Goal: Task Accomplishment & Management: Use online tool/utility

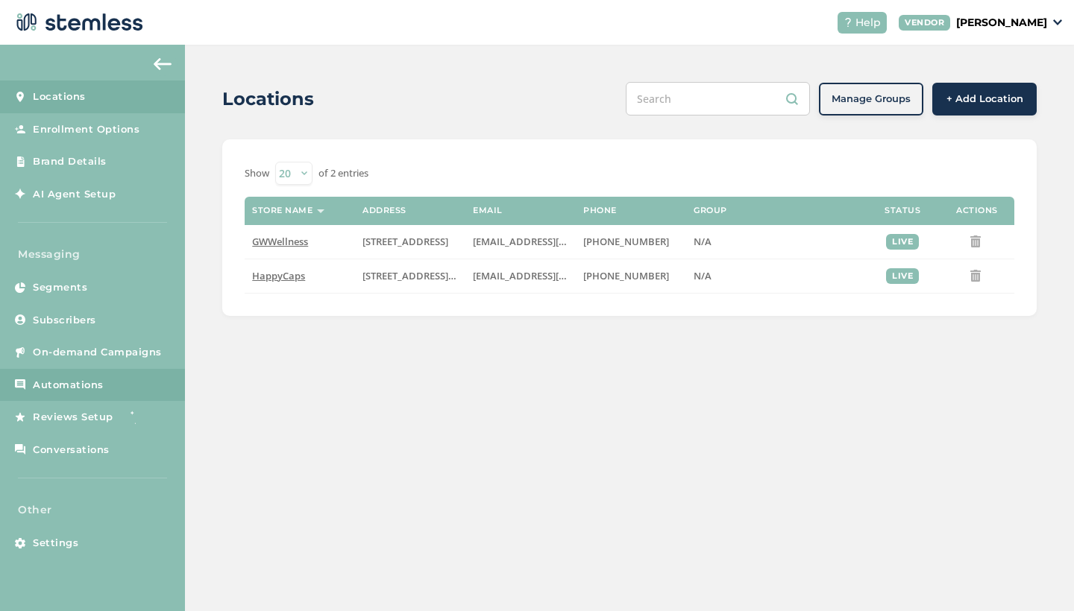
click at [79, 383] on span "Automations" at bounding box center [68, 385] width 71 height 15
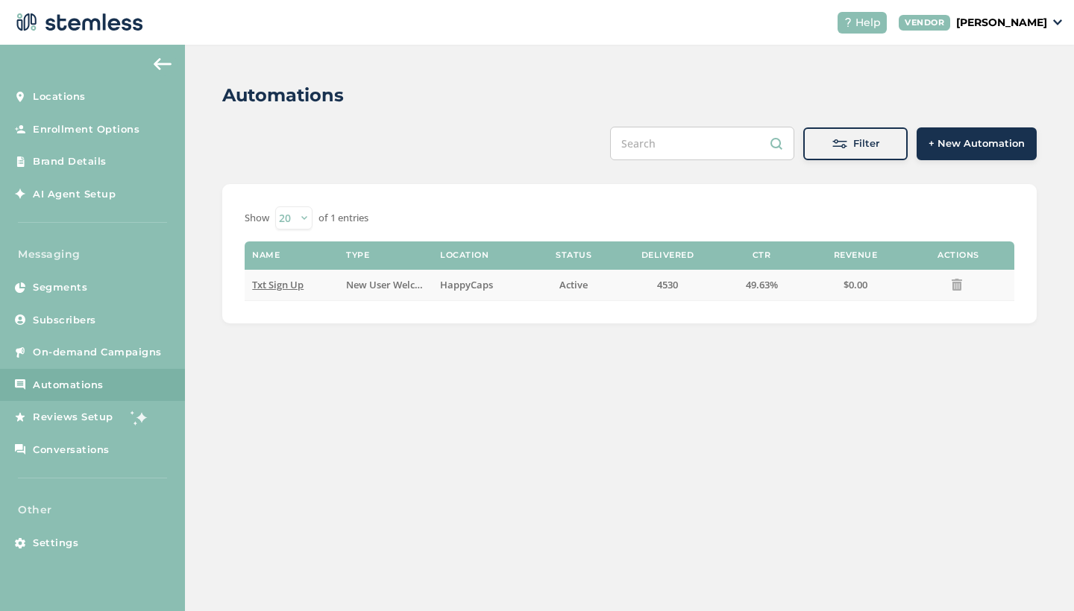
click at [286, 287] on span "Txt Sign Up" at bounding box center [277, 284] width 51 height 13
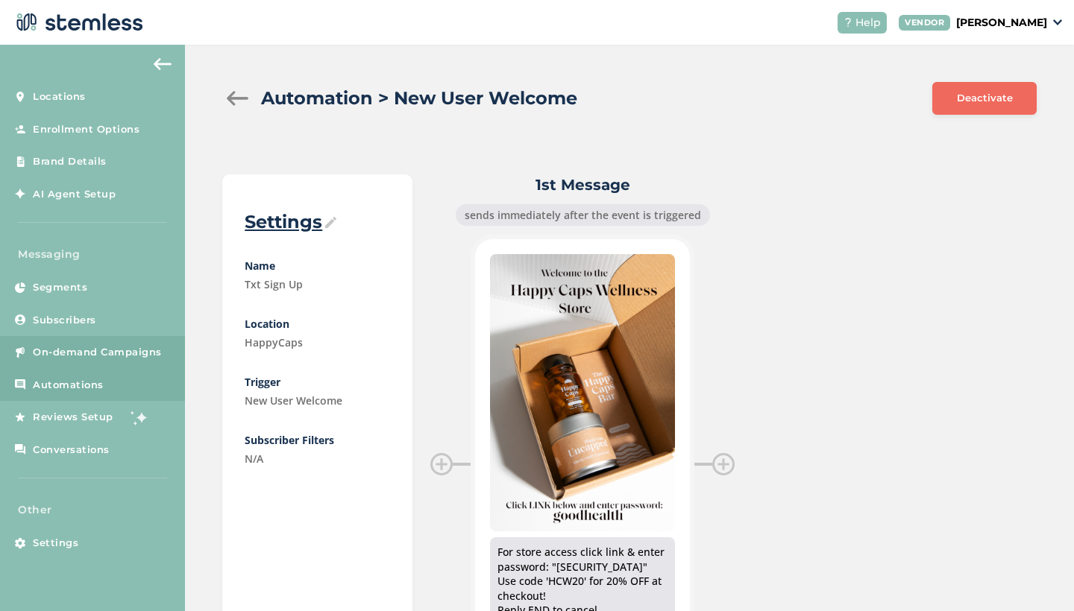
click at [104, 346] on span "On-demand Campaigns" at bounding box center [97, 352] width 129 height 15
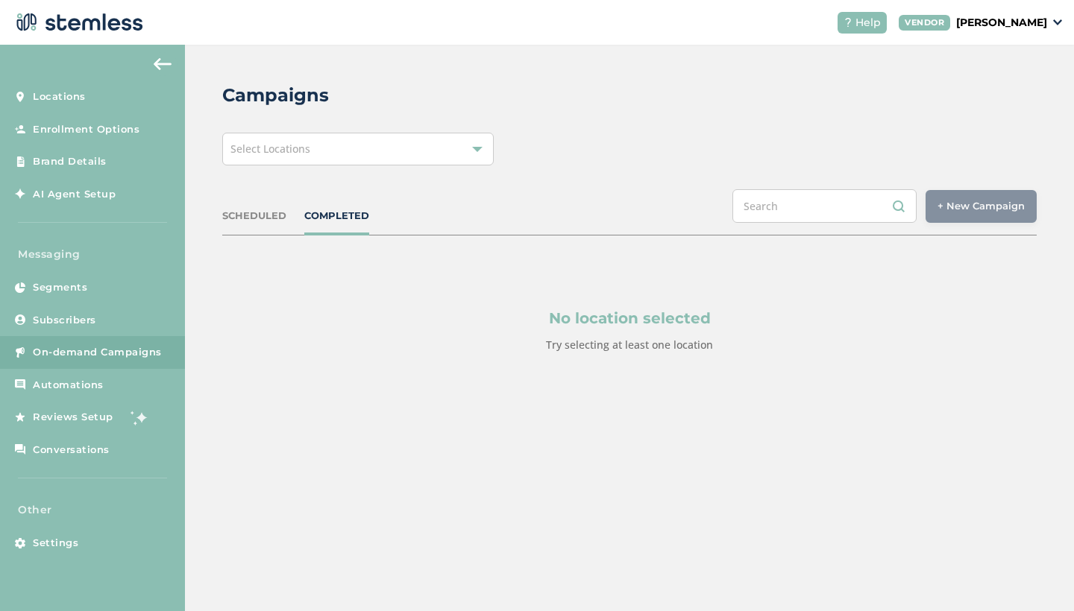
click at [391, 150] on div "Select Locations" at bounding box center [357, 149] width 271 height 33
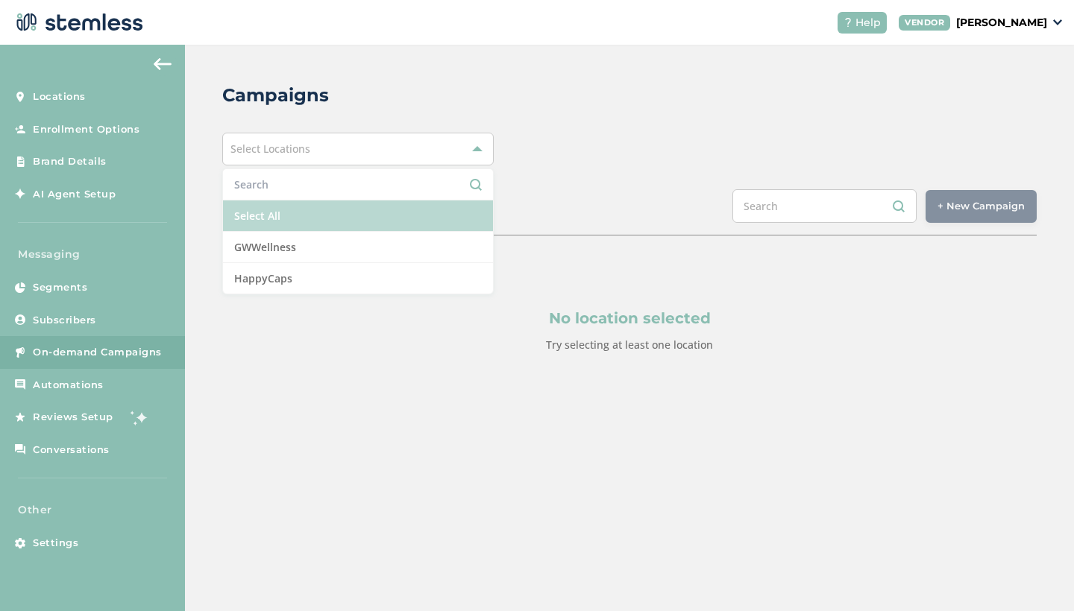
click at [333, 210] on li "Select All" at bounding box center [358, 216] width 270 height 31
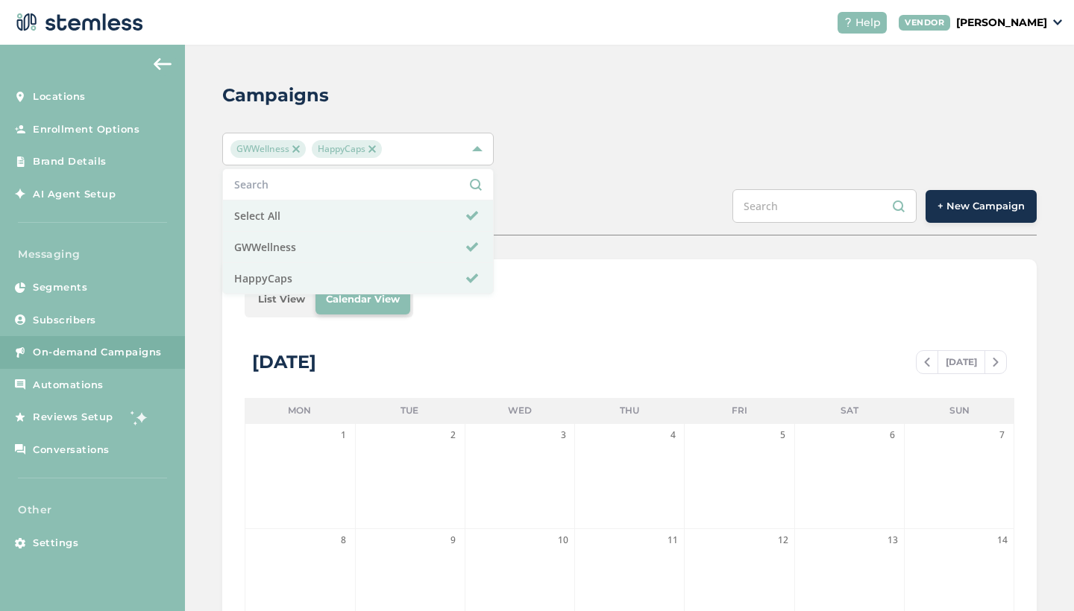
click at [287, 306] on li "List View" at bounding box center [282, 300] width 68 height 30
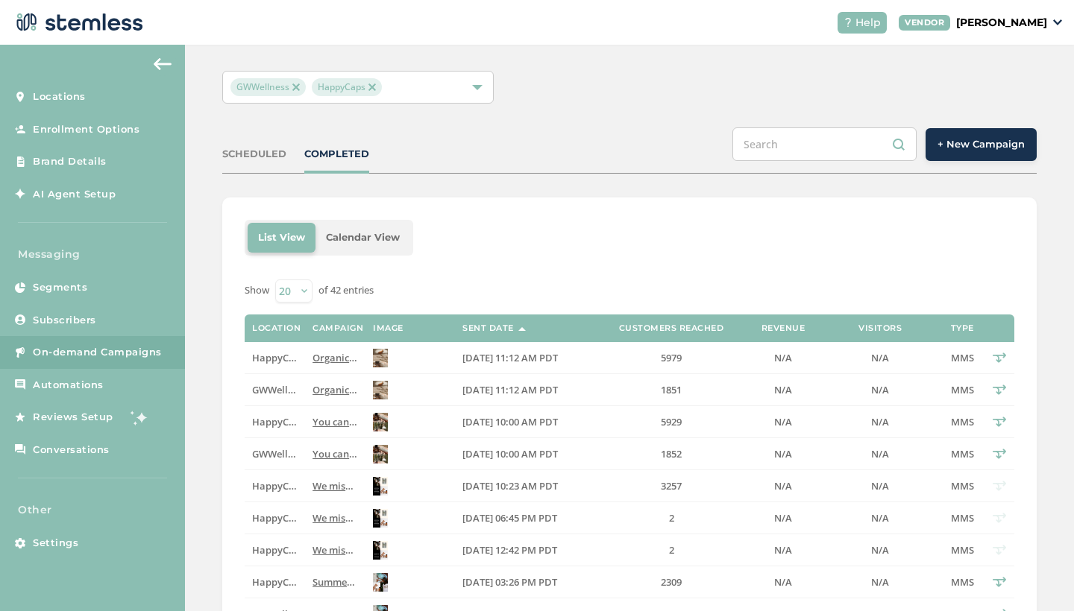
scroll to position [76, 0]
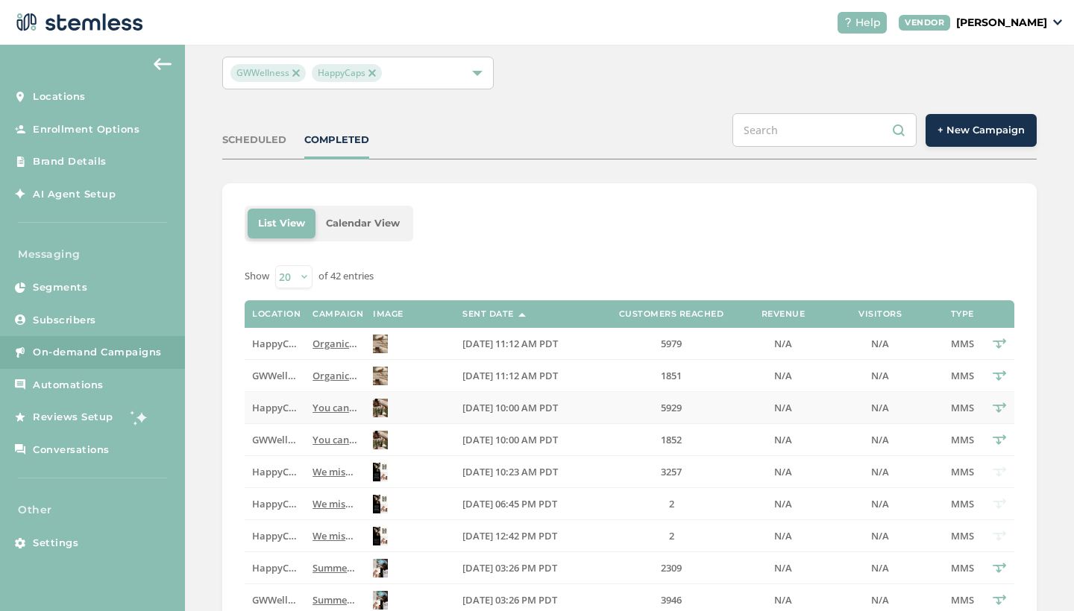
click at [342, 412] on span "You can be... with this extra bottle of HappyCaps on all orders over $120. Vali…" at bounding box center [711, 407] width 799 height 13
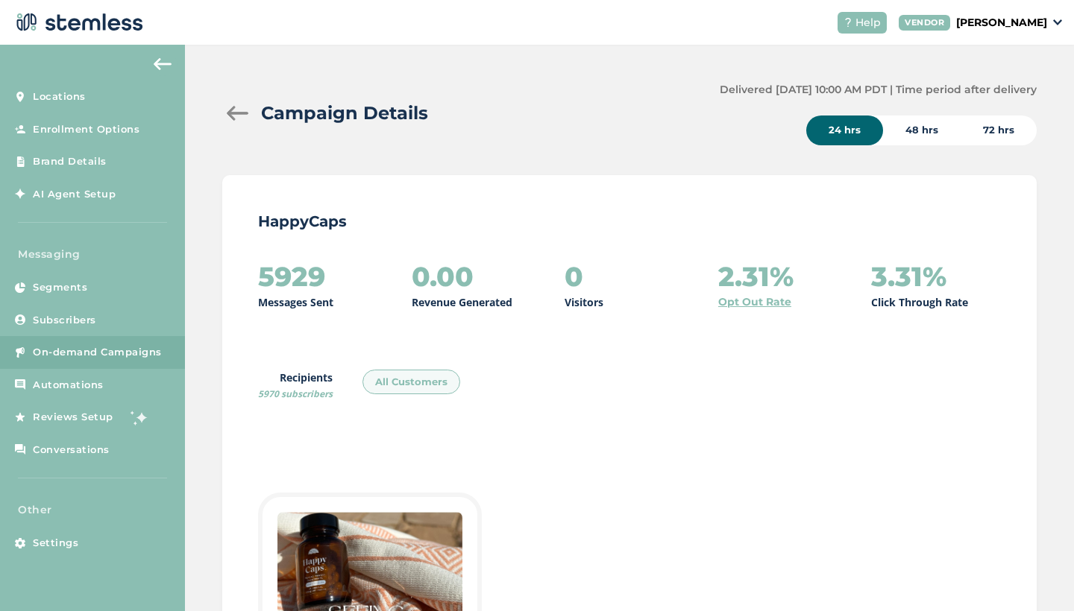
click at [1003, 130] on div "72 hrs" at bounding box center [998, 131] width 76 height 30
click at [232, 118] on div at bounding box center [237, 113] width 30 height 15
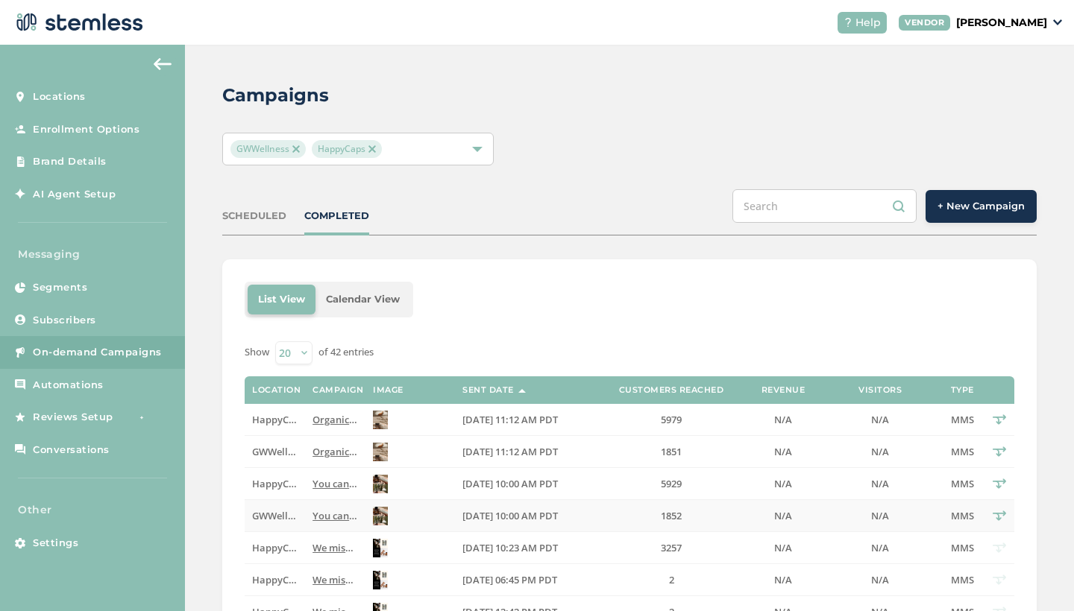
click at [523, 519] on span "[DATE] 10:00 AM PDT" at bounding box center [509, 515] width 95 height 13
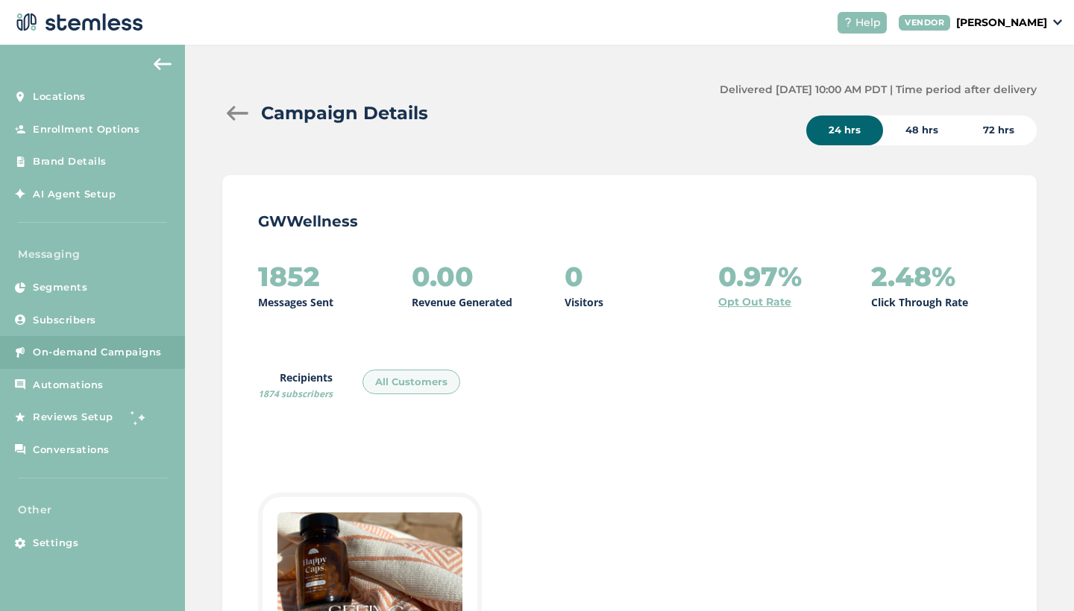
click at [1003, 132] on div "72 hrs" at bounding box center [998, 131] width 76 height 30
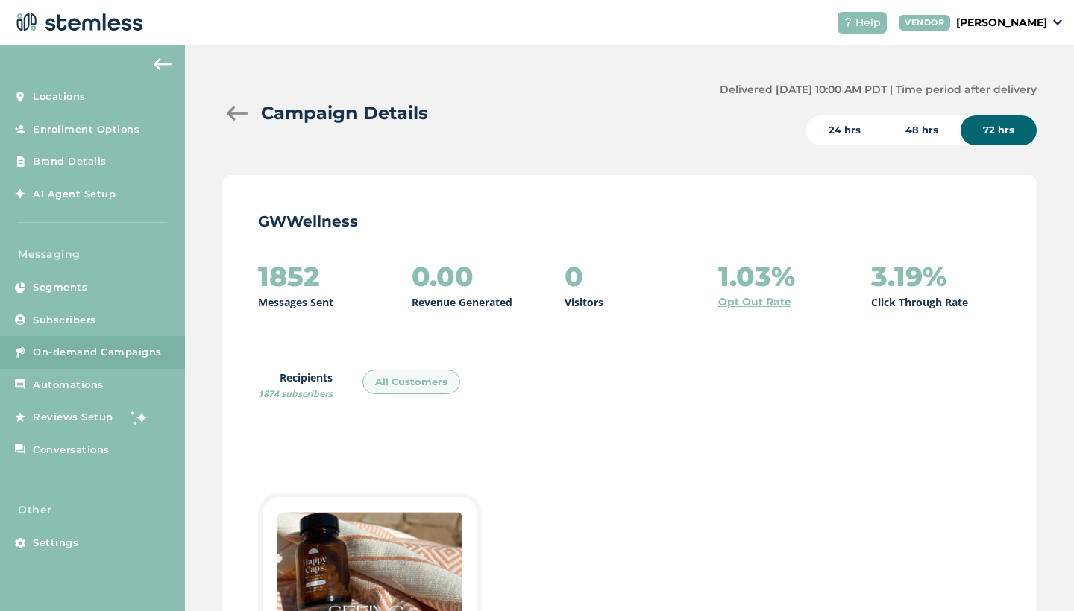
click at [228, 113] on div at bounding box center [237, 113] width 30 height 15
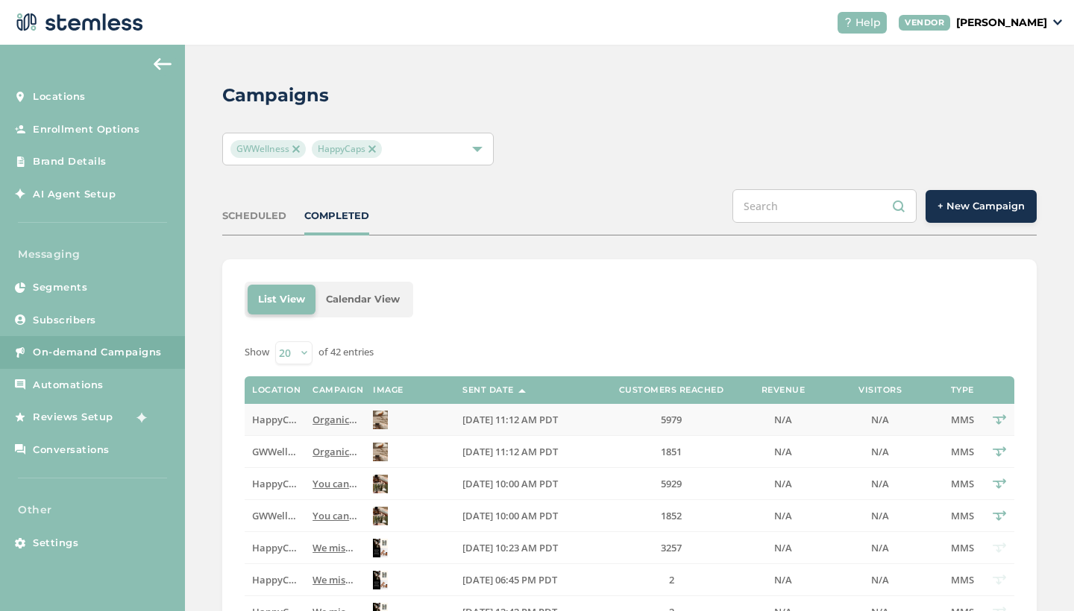
click at [340, 420] on span "Organic, high-quality mental health supplements sent directly to your door. For…" at bounding box center [680, 419] width 736 height 13
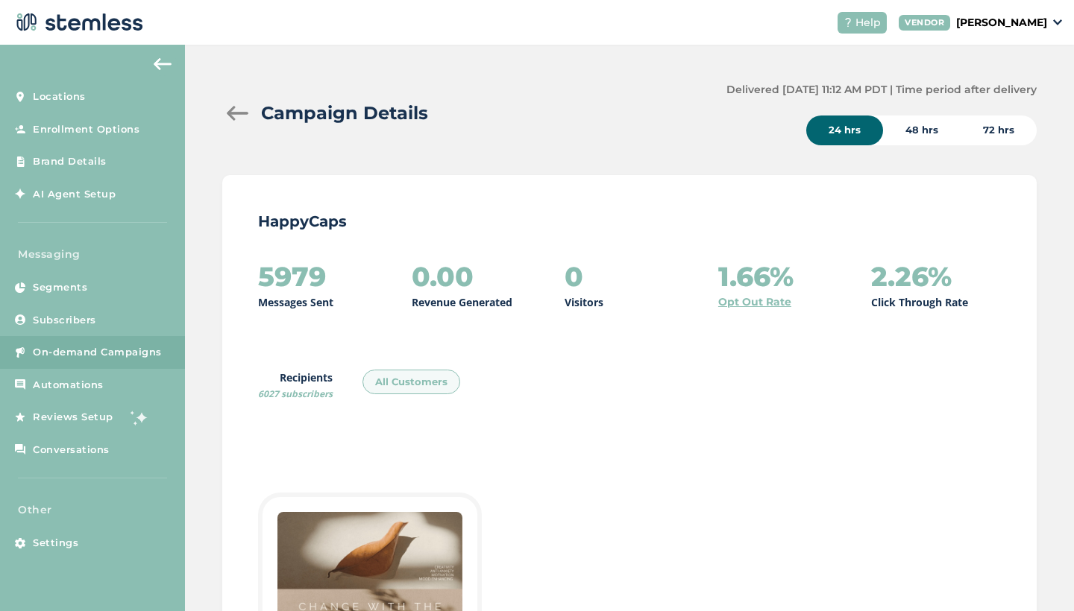
click at [1010, 130] on div "72 hrs" at bounding box center [998, 131] width 76 height 30
click at [237, 117] on div at bounding box center [237, 113] width 30 height 15
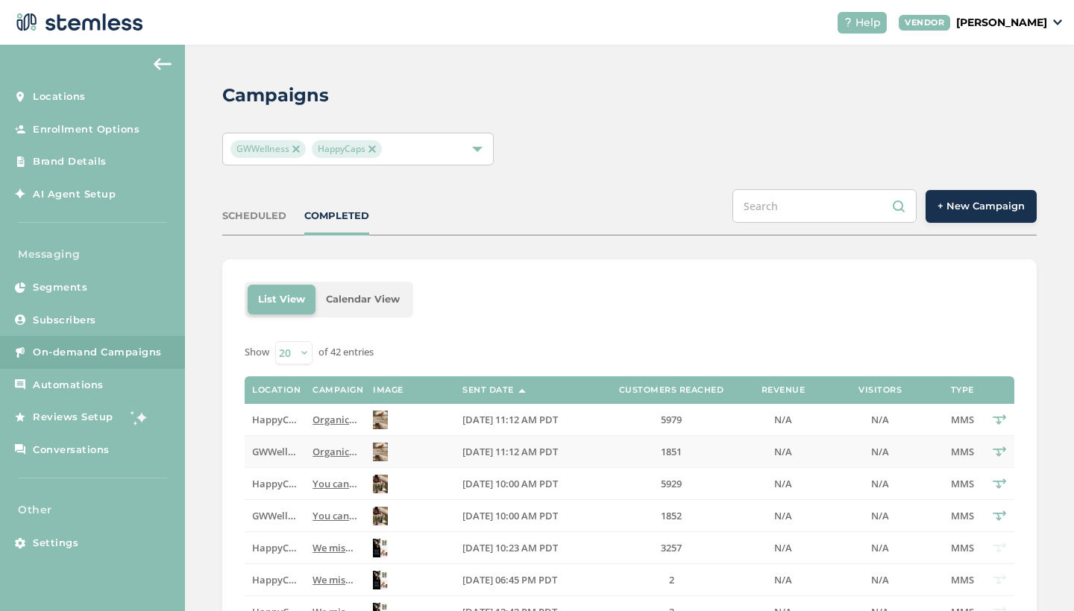
click at [477, 455] on span "[DATE] 11:12 AM PDT" at bounding box center [509, 451] width 95 height 13
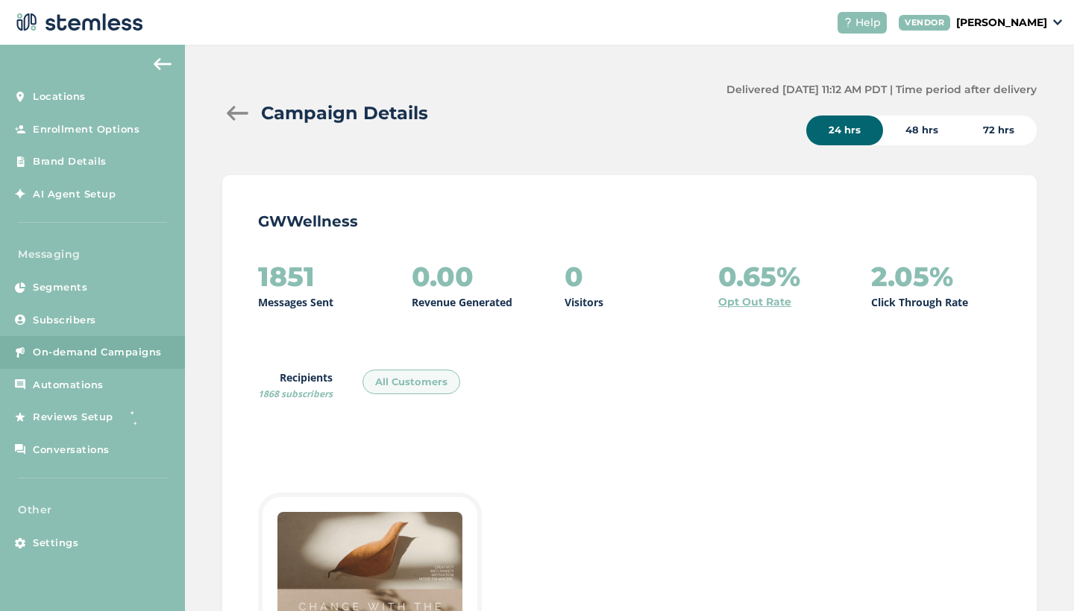
click at [1002, 131] on div "72 hrs" at bounding box center [998, 131] width 76 height 30
click at [161, 63] on img at bounding box center [163, 64] width 18 height 12
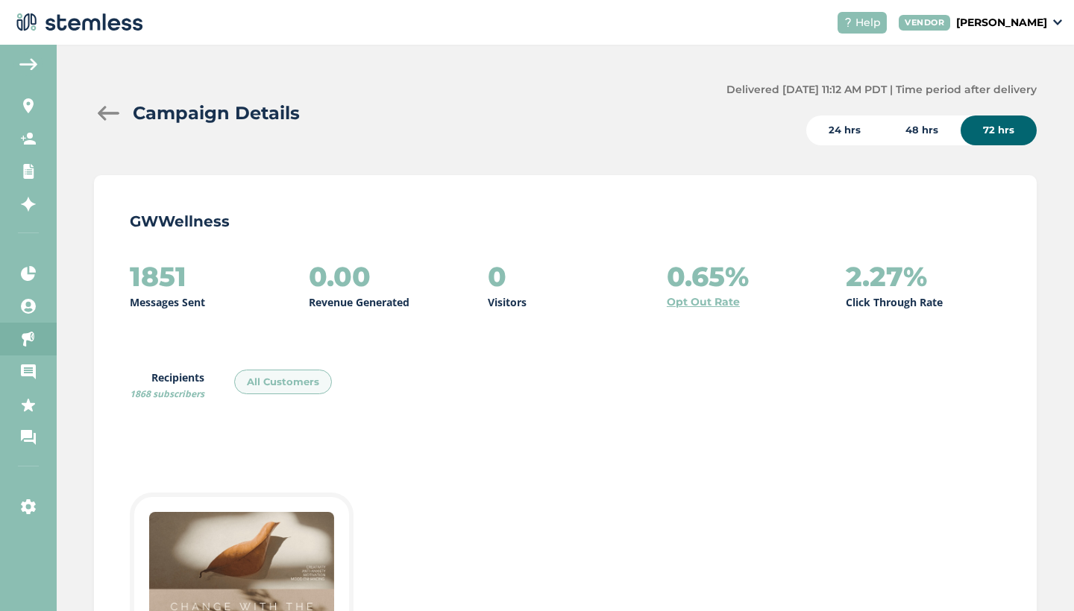
click at [107, 104] on div "Campaign Details" at bounding box center [404, 113] width 620 height 27
click at [107, 111] on div at bounding box center [109, 113] width 30 height 15
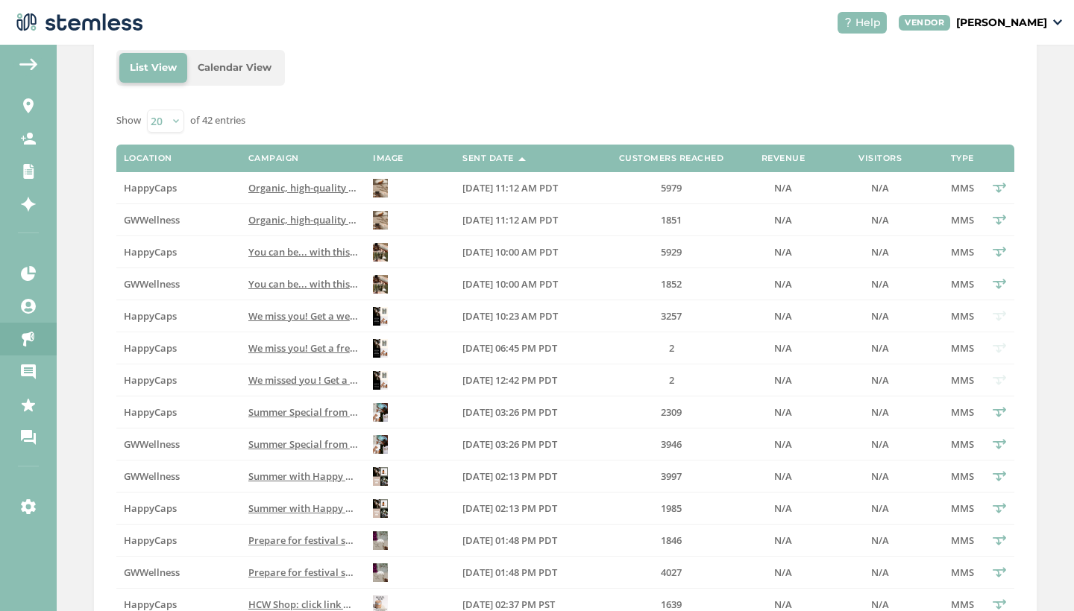
scroll to position [277, 0]
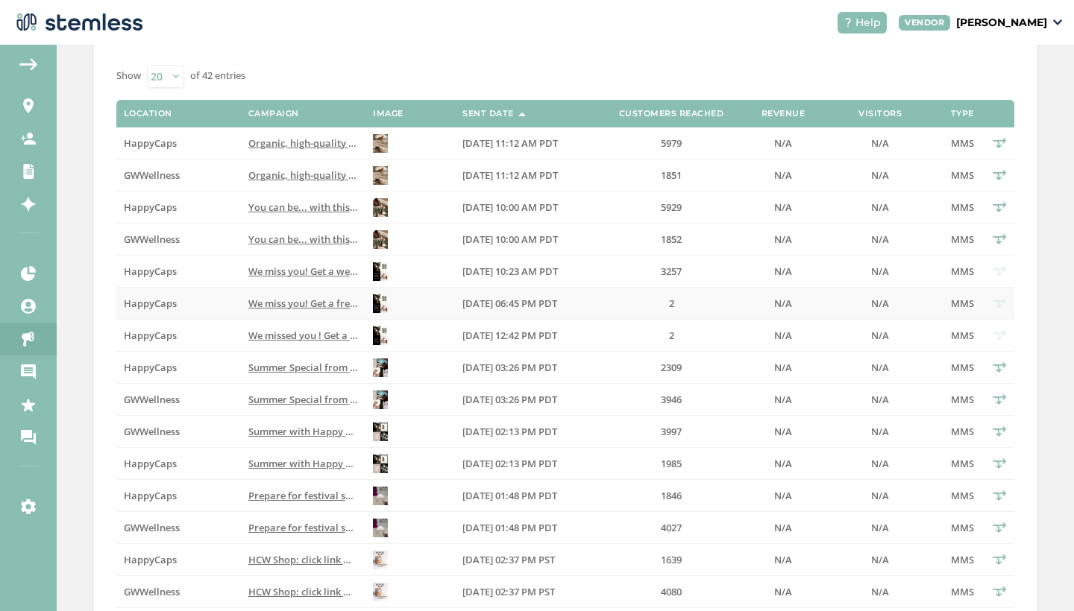
click at [324, 301] on span "We miss you! Get a free bottle of Happy Caps on orders over $100 with code: “MI…" at bounding box center [658, 303] width 821 height 13
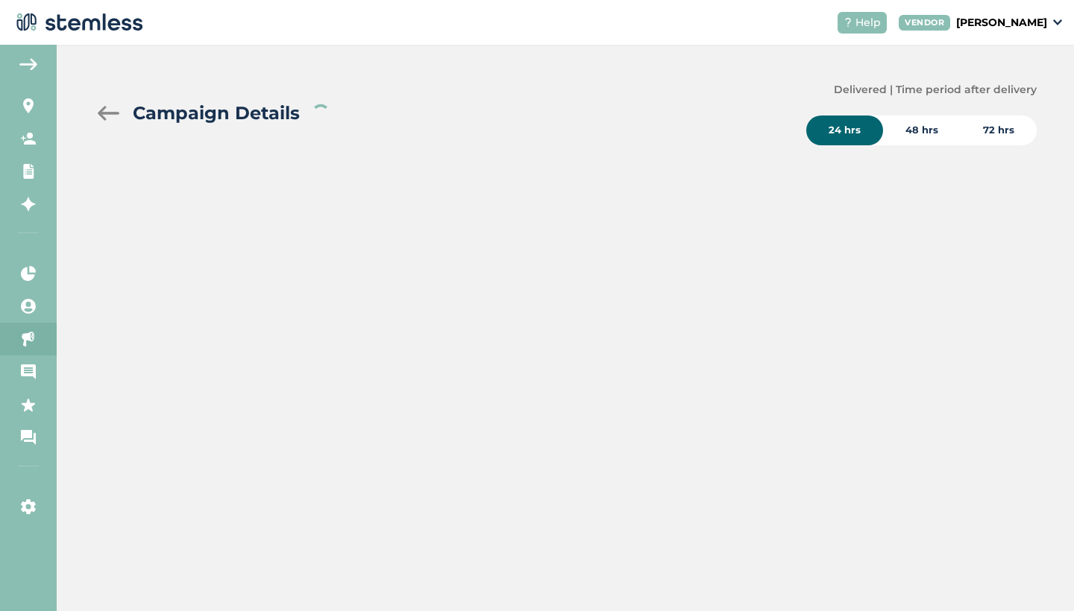
click at [1007, 130] on div "72 hrs" at bounding box center [998, 131] width 76 height 30
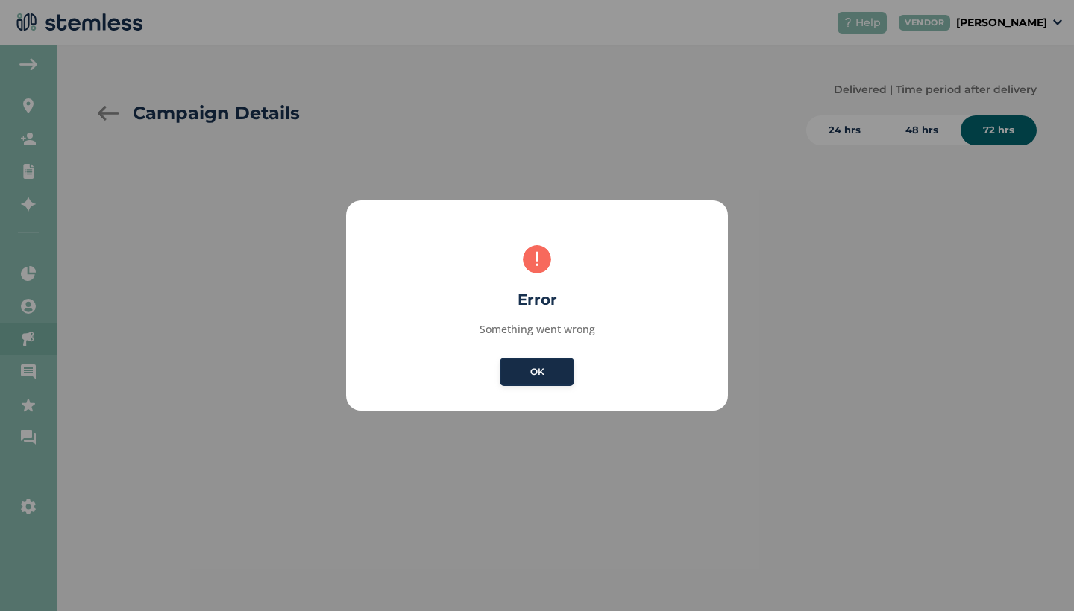
click at [544, 380] on button "OK" at bounding box center [537, 372] width 75 height 28
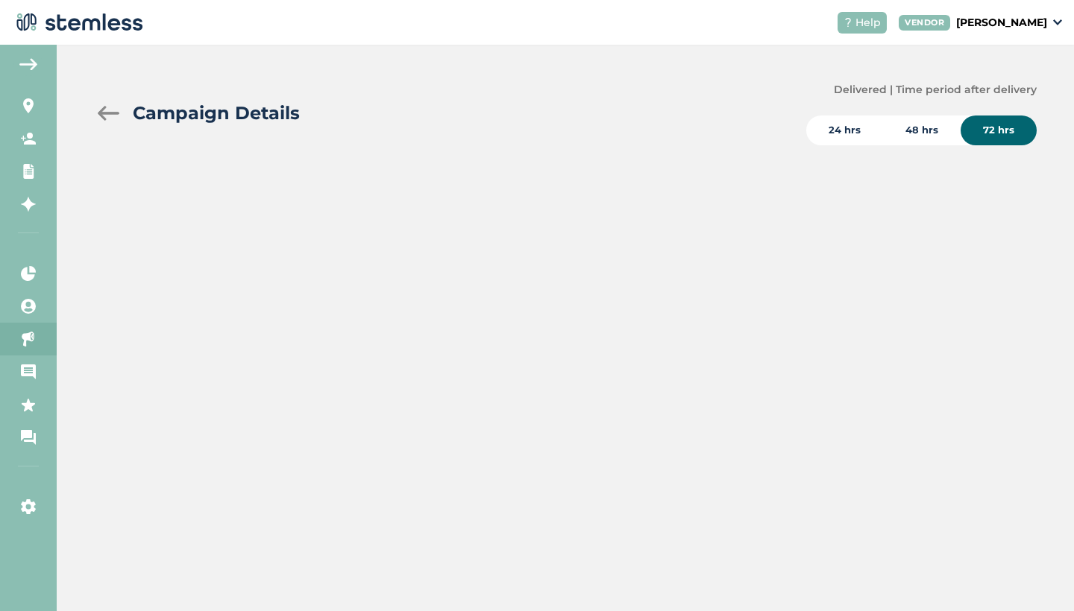
click at [104, 107] on div at bounding box center [109, 113] width 30 height 15
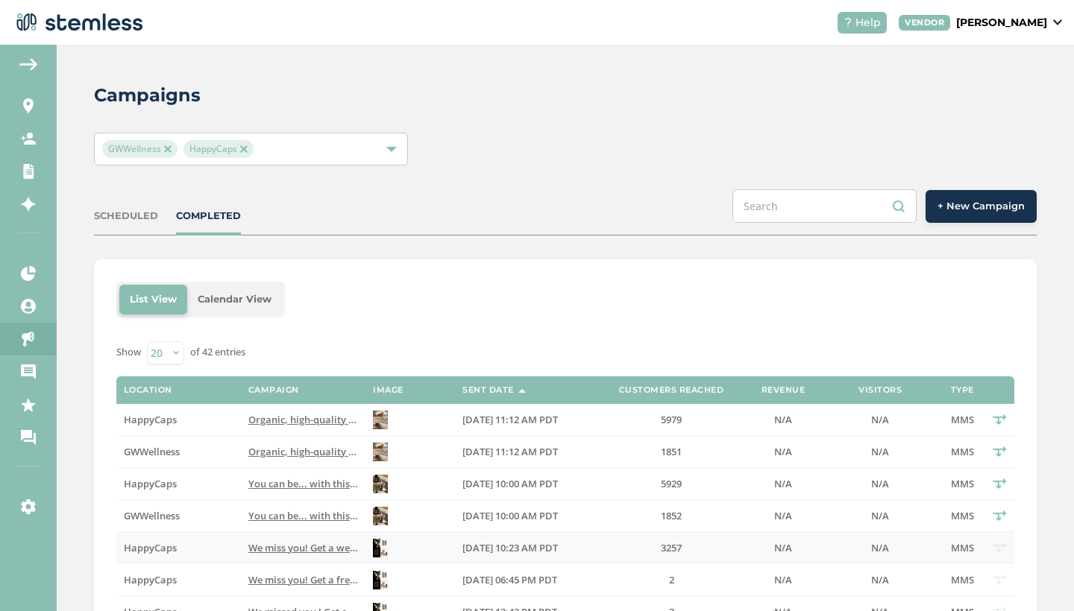
click at [310, 544] on span "We miss you! Get a welcome back bottle of Happy Caps on orders over $100 with c…" at bounding box center [704, 547] width 913 height 13
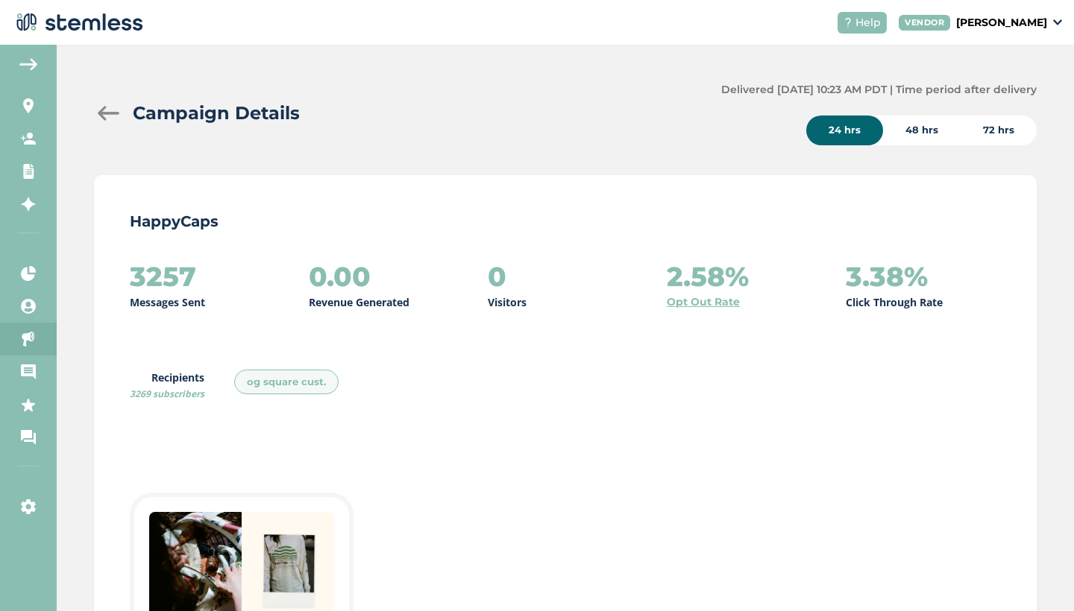
click at [996, 136] on div "72 hrs" at bounding box center [998, 131] width 76 height 30
click at [106, 113] on div at bounding box center [109, 113] width 30 height 15
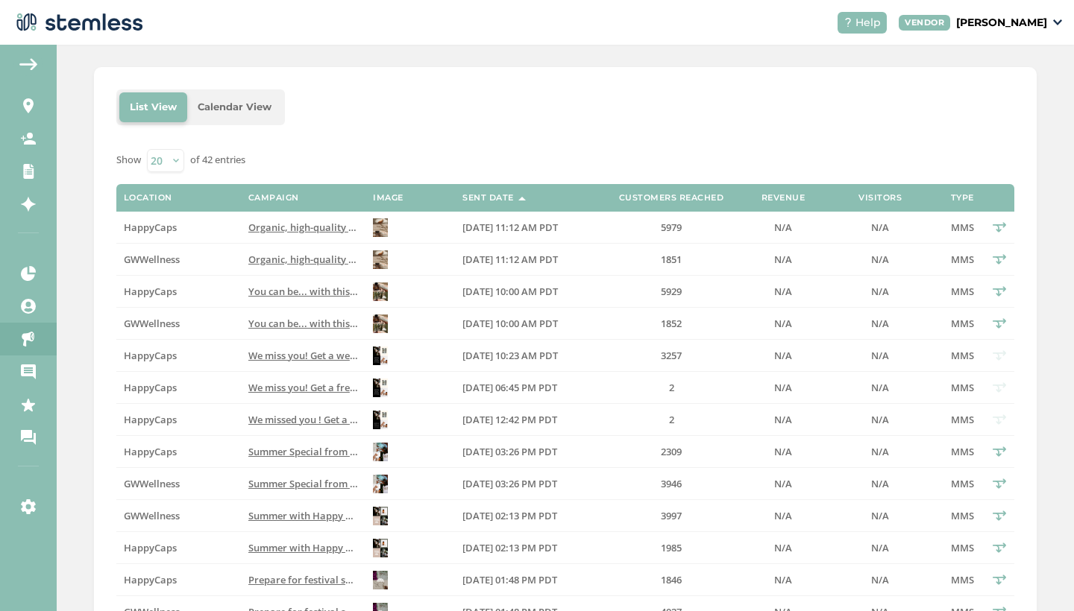
scroll to position [217, 0]
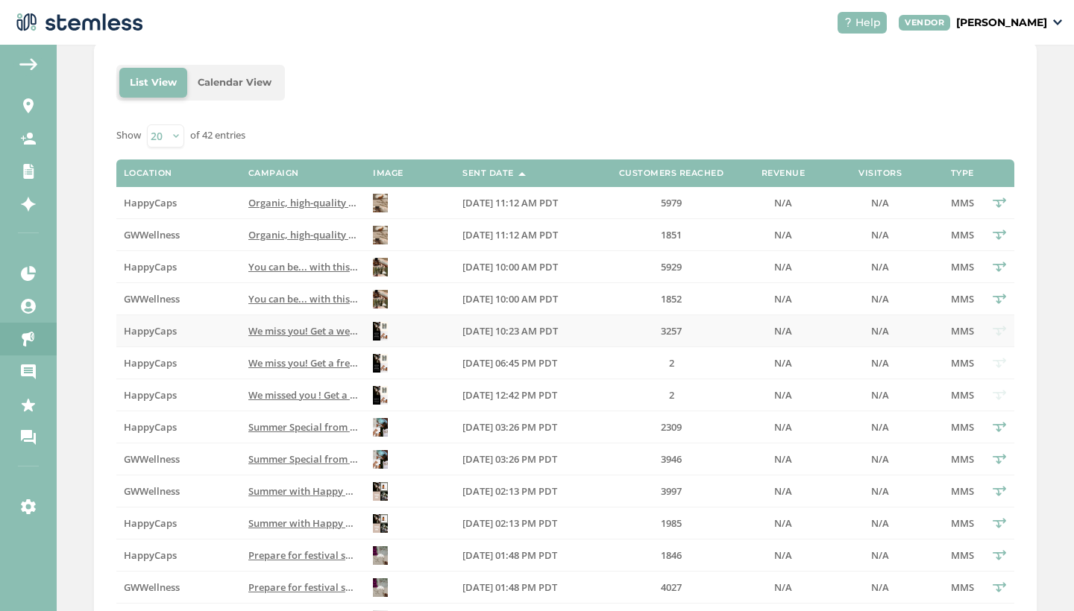
click at [324, 334] on span "We miss you! Get a welcome back bottle of Happy Caps on orders over $100 with c…" at bounding box center [704, 330] width 913 height 13
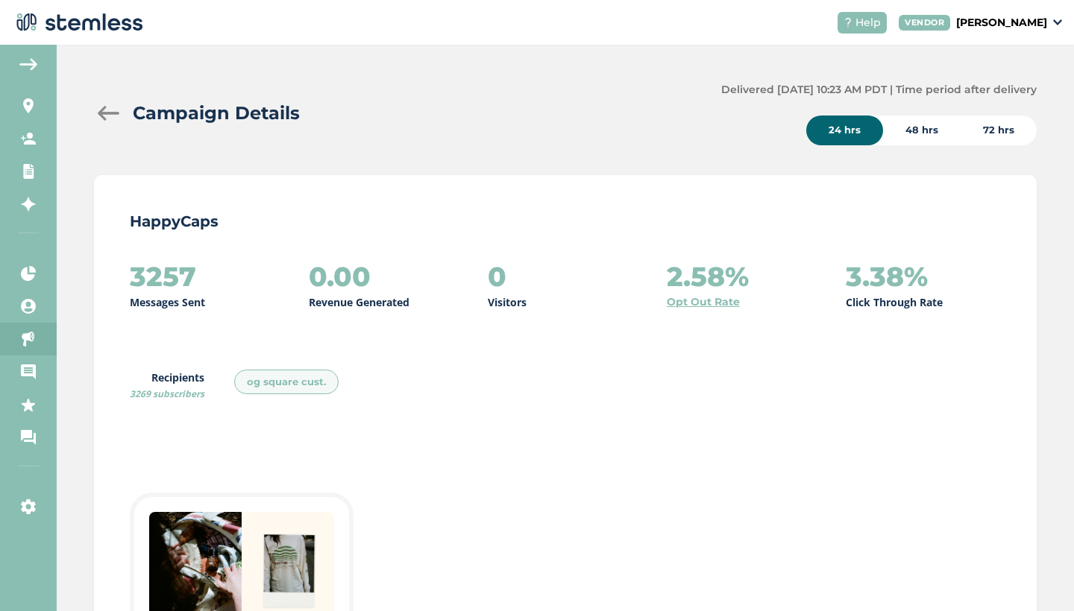
click at [1001, 125] on div "72 hrs" at bounding box center [998, 131] width 76 height 30
click at [104, 121] on div "Campaign Details" at bounding box center [401, 113] width 615 height 27
click at [106, 107] on div at bounding box center [109, 113] width 30 height 15
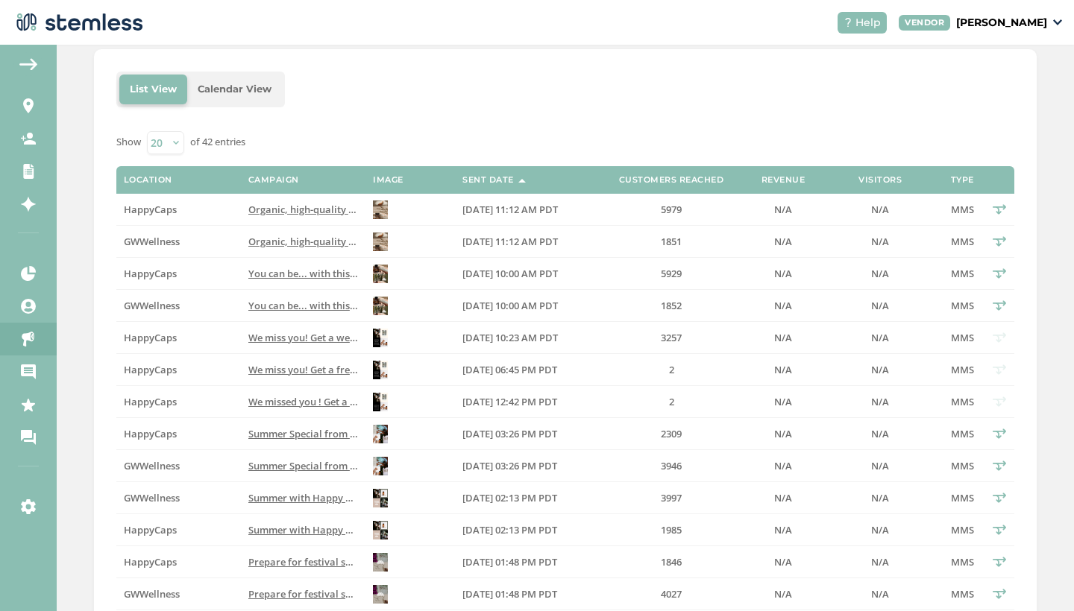
scroll to position [211, 0]
click at [350, 273] on span "You can be... with this extra bottle of HappyCaps on all orders over $120. Vali…" at bounding box center [647, 272] width 799 height 13
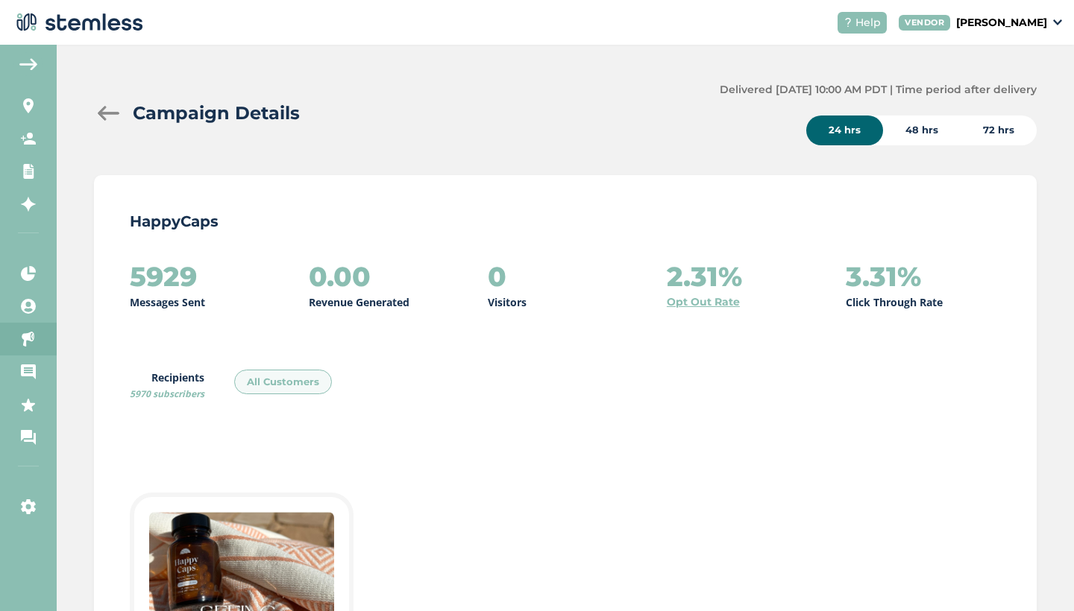
click at [999, 128] on div "72 hrs" at bounding box center [998, 131] width 76 height 30
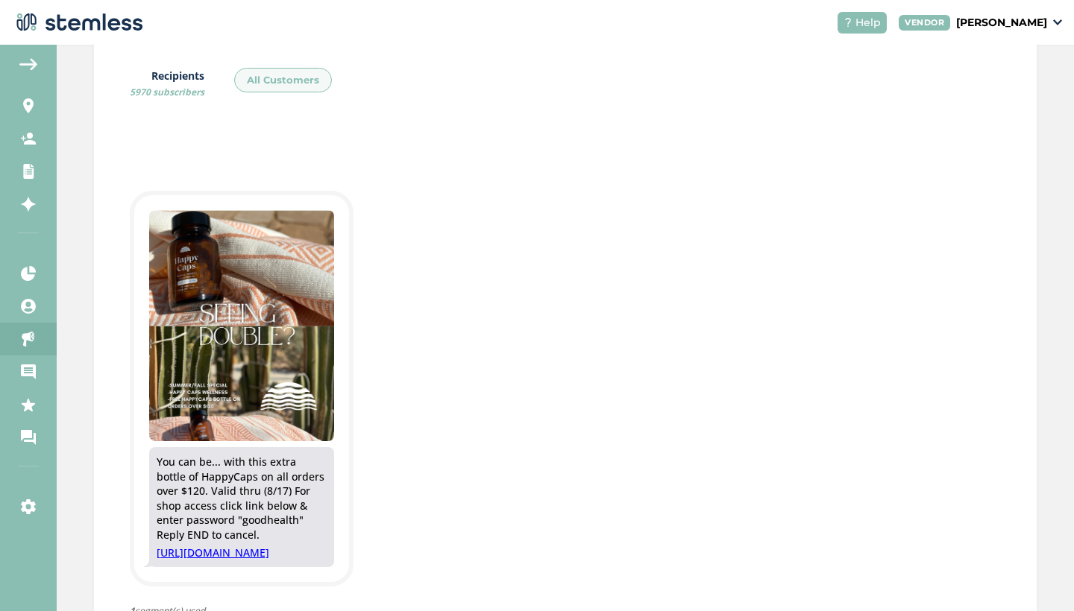
scroll to position [328, 0]
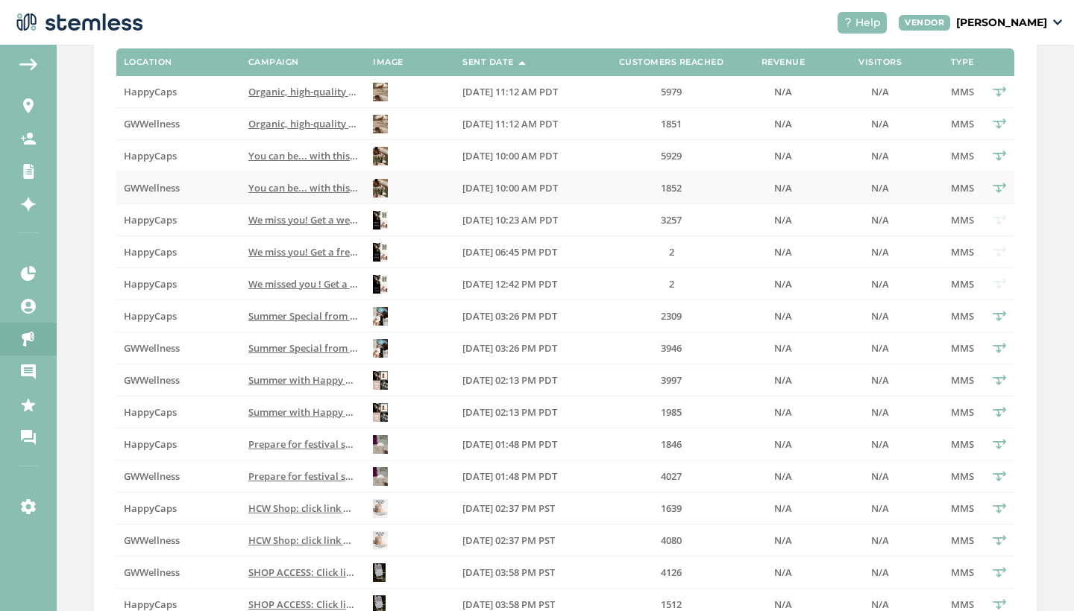
click at [321, 188] on span "You can be... with this extra bottle of HappyCaps on all orders over $120. Vali…" at bounding box center [647, 187] width 799 height 13
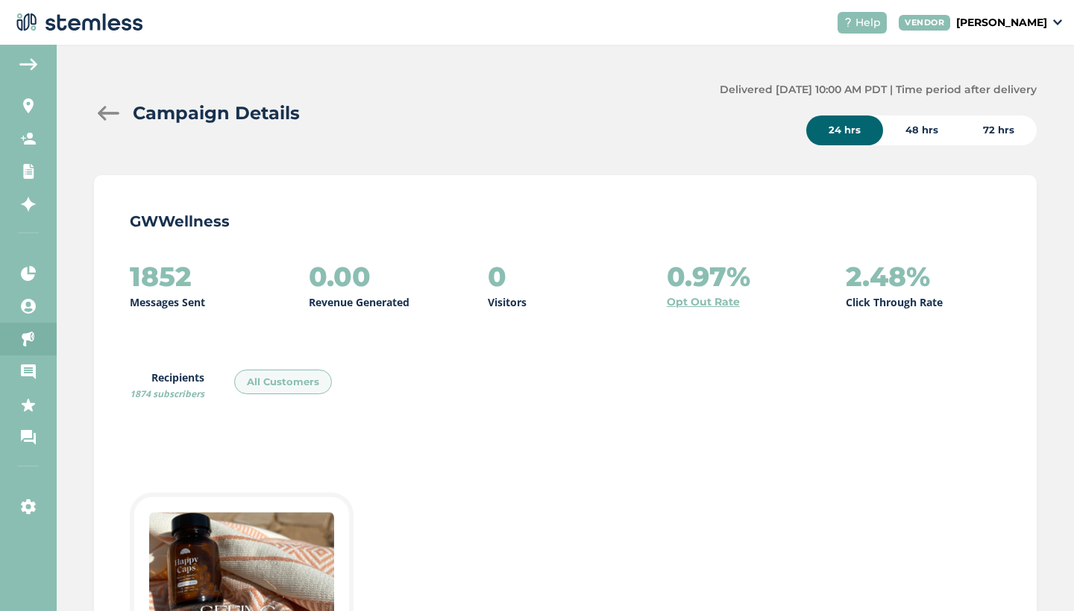
click at [998, 132] on div "72 hrs" at bounding box center [998, 131] width 76 height 30
